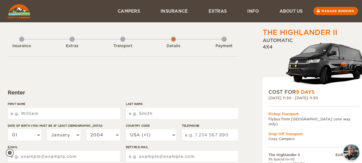
click at [106, 114] on input "First Name" at bounding box center [64, 113] width 112 height 11
type input "N"
type input "[PERSON_NAME]"
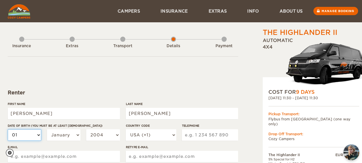
type input "[PERSON_NAME]"
select select "02"
select select "08"
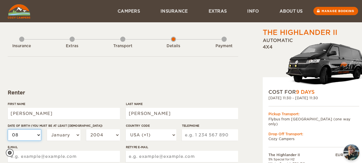
select select "09"
select select "07"
select select "10"
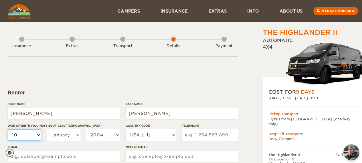
select select "10"
select select "14"
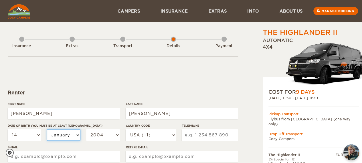
select select "06"
select select "07"
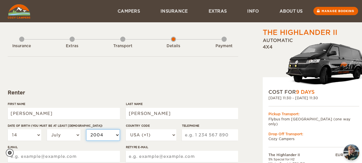
select select "2003"
click at [102, 132] on select "2004 2003 2002 2001 2000 1999 1998 1997 1996 1995 1994 1993 1992 1991 1990 1989…" at bounding box center [103, 134] width 34 height 11
select select "1993"
click at [86, 129] on select "2004 2003 2002 2001 2000 1999 1998 1997 1996 1995 1994 1993 1992 1991 1990 1989…" at bounding box center [103, 134] width 34 height 11
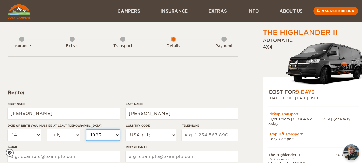
select select "1993"
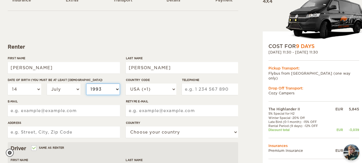
scroll to position [46, 0]
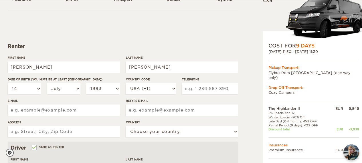
click at [196, 90] on input "Telephone" at bounding box center [210, 88] width 56 height 11
type input "9142242760"
type input "[PERSON_NAME][EMAIL_ADDRESS][DOMAIN_NAME]"
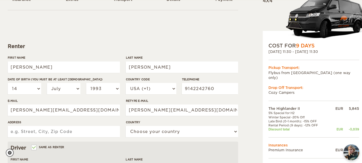
type input "[STREET_ADDRESS][PERSON_NAME]"
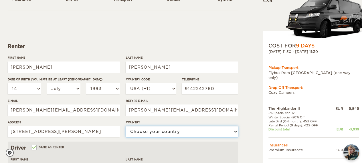
select select "222"
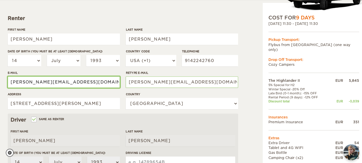
scroll to position [75, 0]
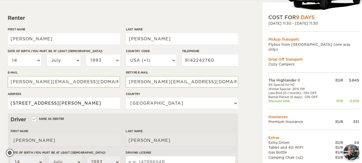
click at [61, 106] on input "[STREET_ADDRESS][PERSON_NAME]" at bounding box center [64, 103] width 112 height 11
type input "10 [GEOGRAPHIC_DATA]"
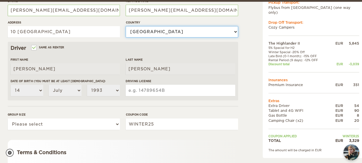
scroll to position [148, 0]
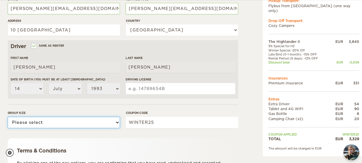
click at [57, 122] on select "Please select 1 2" at bounding box center [64, 122] width 112 height 11
select select "2"
click at [8, 117] on select "Please select 1 2" at bounding box center [64, 122] width 112 height 11
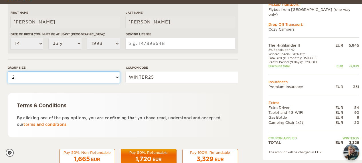
scroll to position [208, 0]
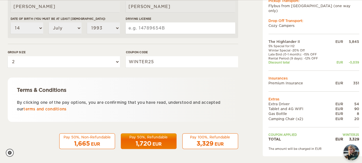
click at [83, 140] on span "1,665" at bounding box center [82, 143] width 16 height 7
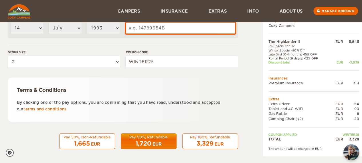
scroll to position [156, 0]
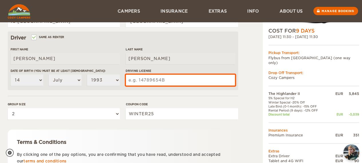
click at [150, 82] on input "Driving License" at bounding box center [180, 79] width 109 height 11
type input "0"
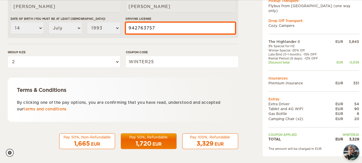
type input "942763757"
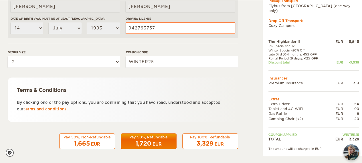
click at [78, 143] on span "1,665" at bounding box center [82, 143] width 16 height 7
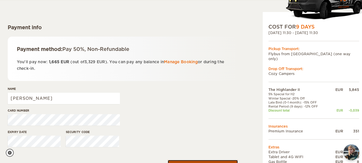
scroll to position [66, 0]
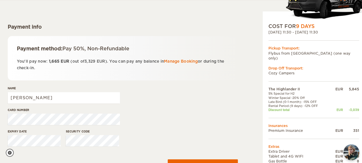
click at [294, 32] on div "[DATE] 11:30 - [DATE] 11:30" at bounding box center [313, 32] width 91 height 5
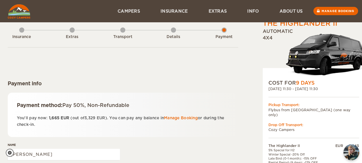
scroll to position [0, 0]
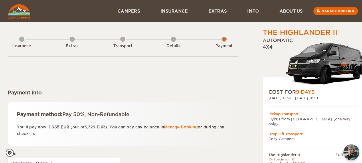
click at [174, 39] on div "Details" at bounding box center [173, 44] width 5 height 23
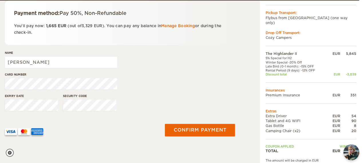
scroll to position [0, 3]
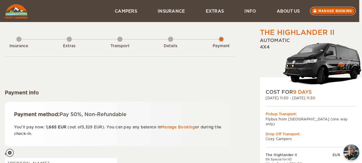
click at [330, 8] on link "Manage booking" at bounding box center [332, 11] width 46 height 9
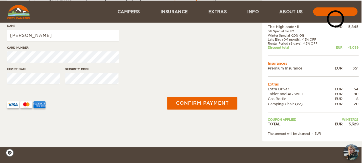
scroll to position [129, 1]
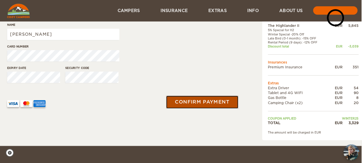
click at [210, 101] on button "Confirm payment" at bounding box center [202, 102] width 72 height 13
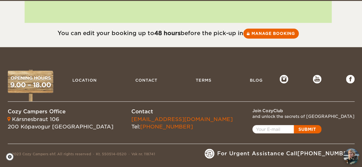
scroll to position [145, 0]
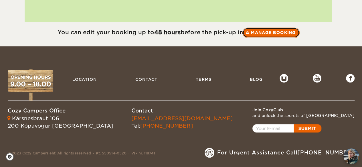
click at [268, 31] on link "Manage booking" at bounding box center [270, 32] width 57 height 10
